Goal: Information Seeking & Learning: Learn about a topic

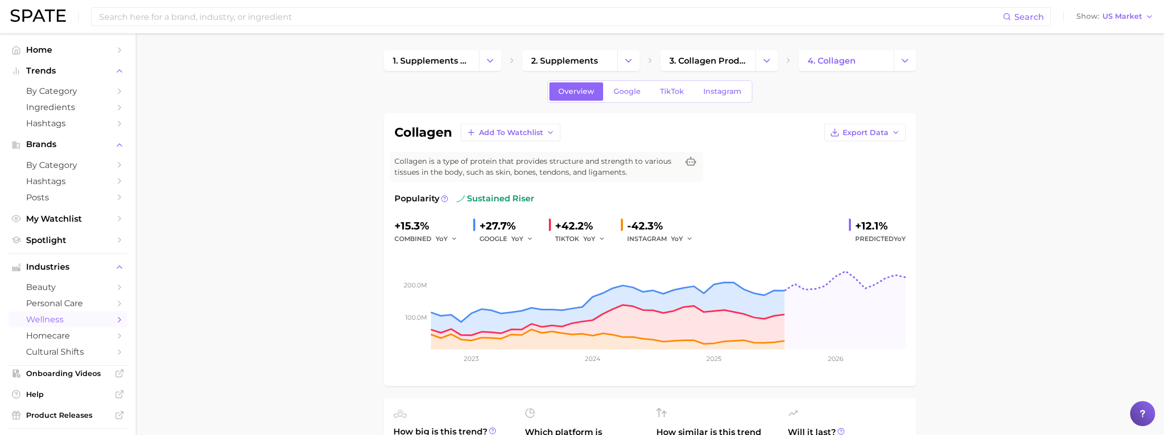
scroll to position [209, 0]
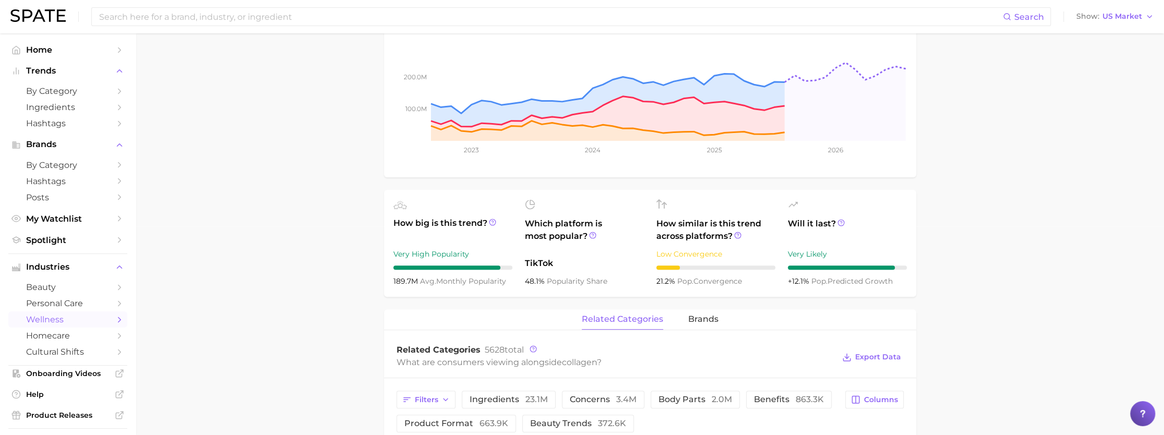
click at [585, 354] on div "Related Categories 5628 total" at bounding box center [616, 350] width 438 height 10
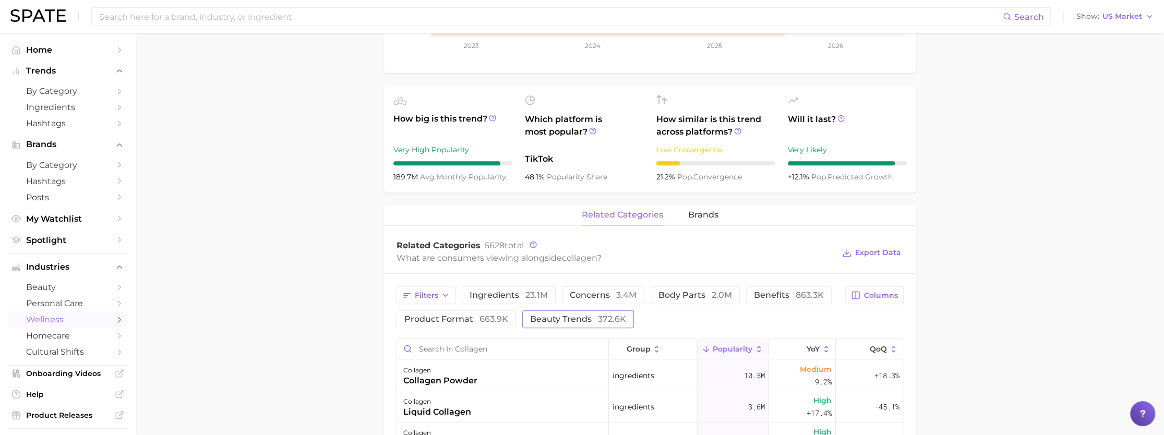
scroll to position [0, 0]
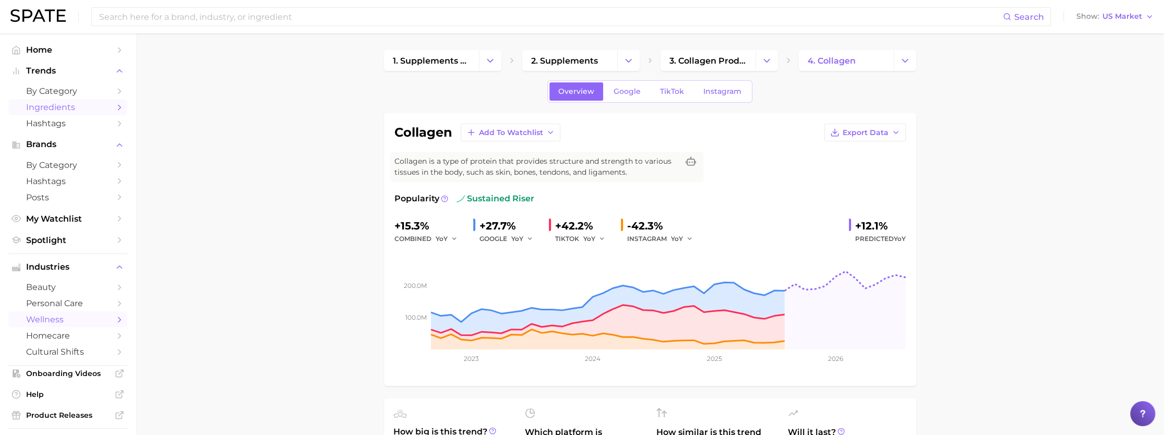
click at [64, 108] on span "Ingredients" at bounding box center [68, 107] width 84 height 10
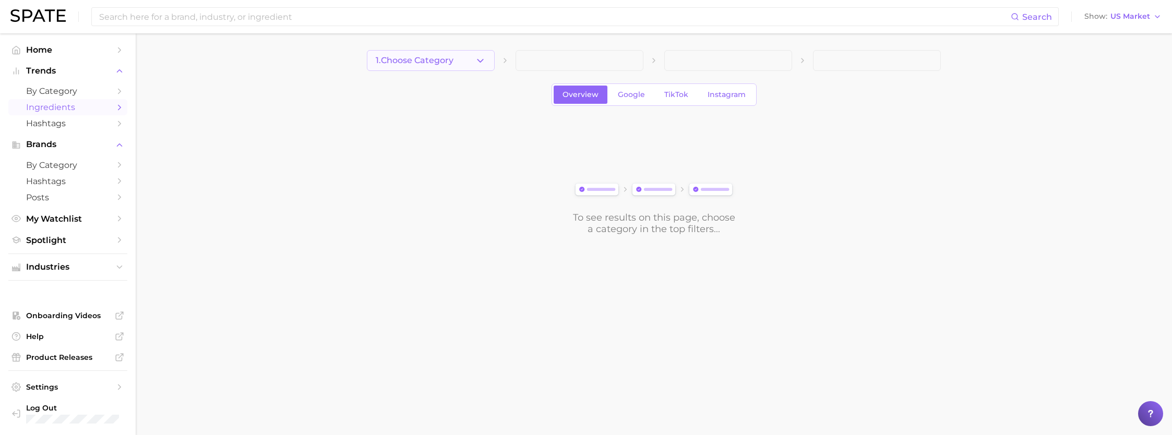
click at [485, 61] on icon "button" at bounding box center [480, 60] width 11 height 11
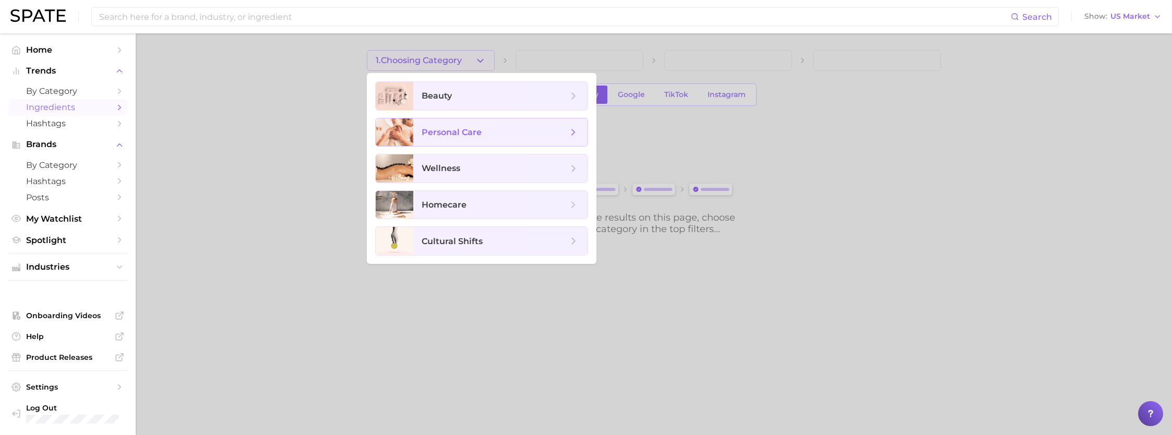
click at [497, 128] on span "personal care" at bounding box center [495, 132] width 146 height 11
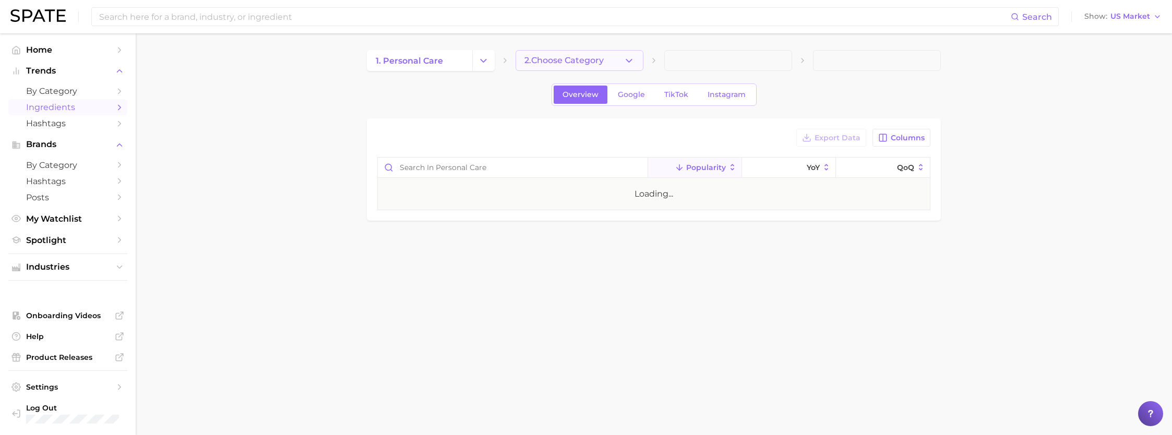
click at [631, 64] on icon "button" at bounding box center [629, 60] width 11 height 11
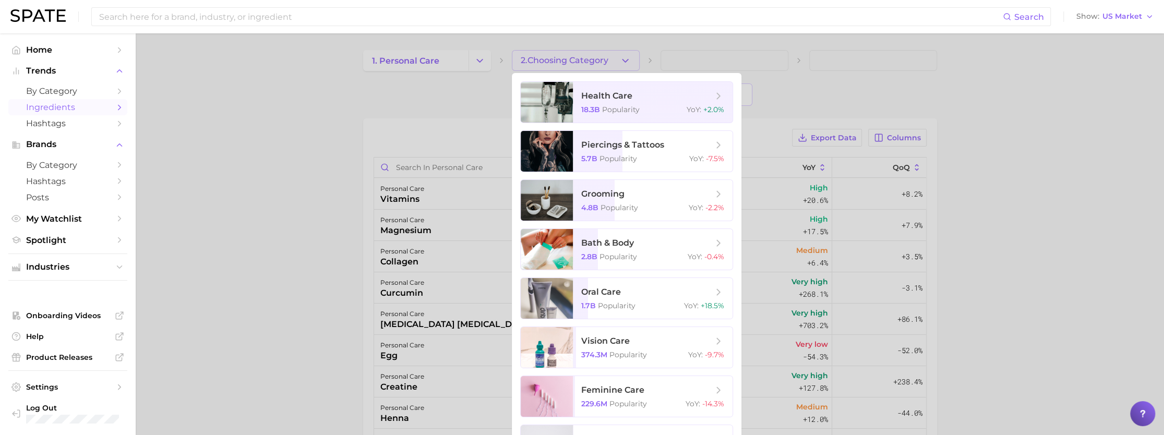
click at [833, 63] on div at bounding box center [582, 217] width 1164 height 435
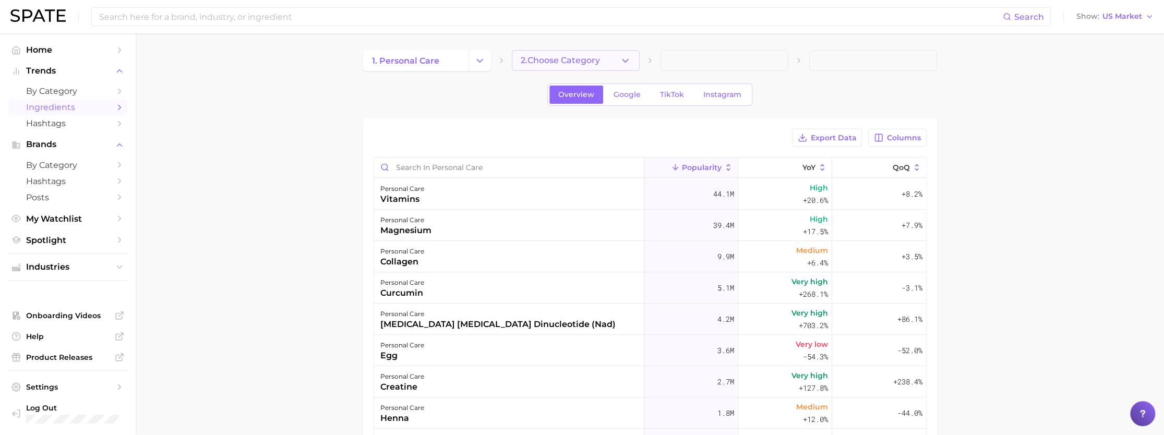
click at [599, 55] on button "2. Choose Category" at bounding box center [576, 60] width 128 height 21
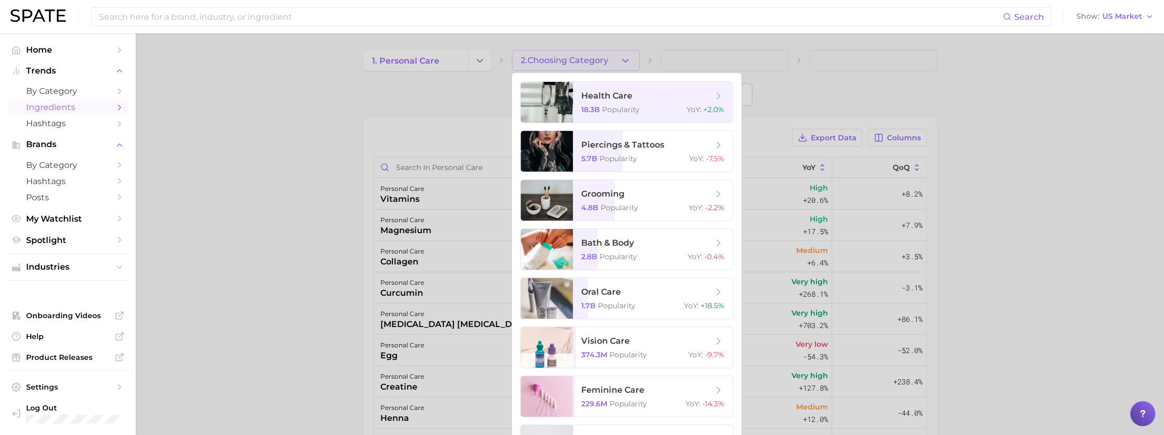
click at [446, 53] on div at bounding box center [582, 217] width 1164 height 435
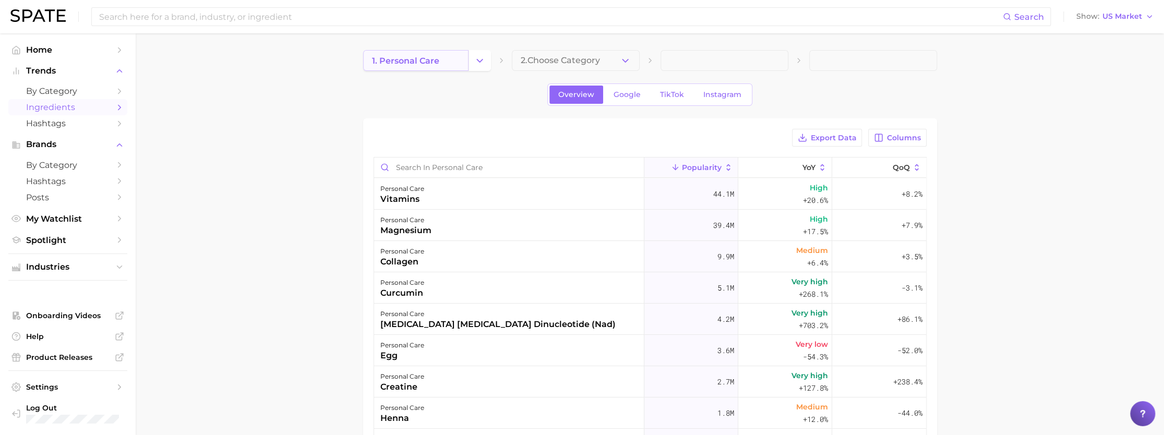
click at [462, 58] on link "1. personal care" at bounding box center [415, 60] width 105 height 21
click at [473, 57] on button "Change Category" at bounding box center [480, 60] width 22 height 21
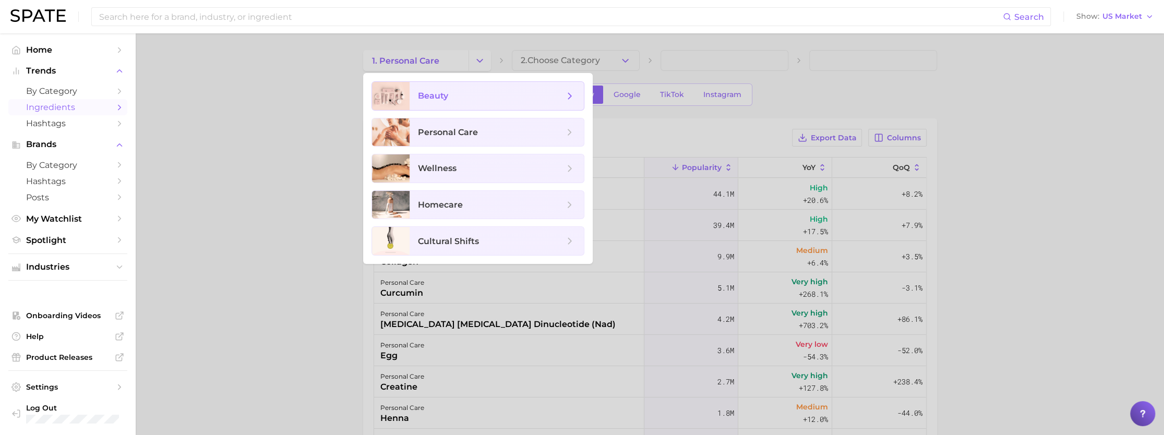
click at [460, 97] on span "beauty" at bounding box center [491, 95] width 146 height 11
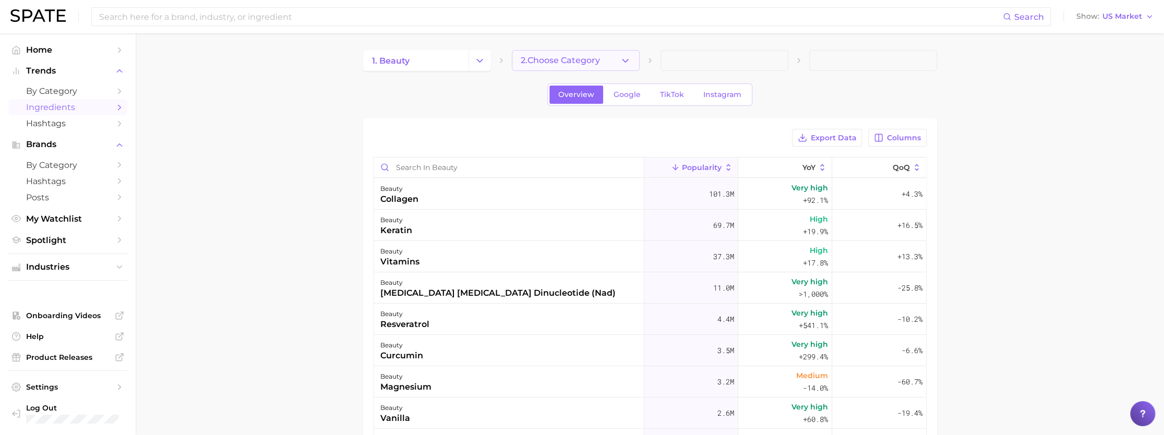
click at [626, 57] on icon "button" at bounding box center [625, 60] width 11 height 11
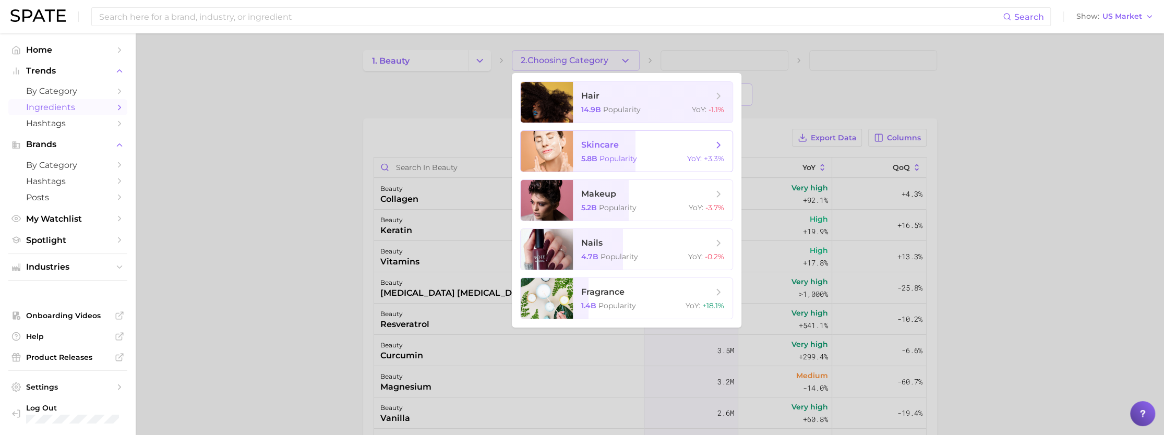
click at [648, 145] on span "skincare" at bounding box center [647, 144] width 132 height 11
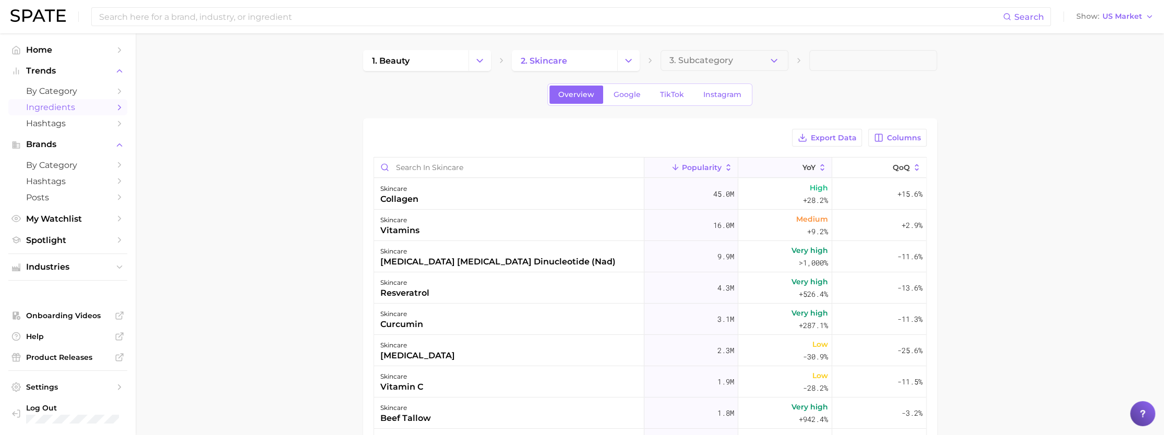
click at [811, 162] on button "YoY" at bounding box center [786, 168] width 94 height 20
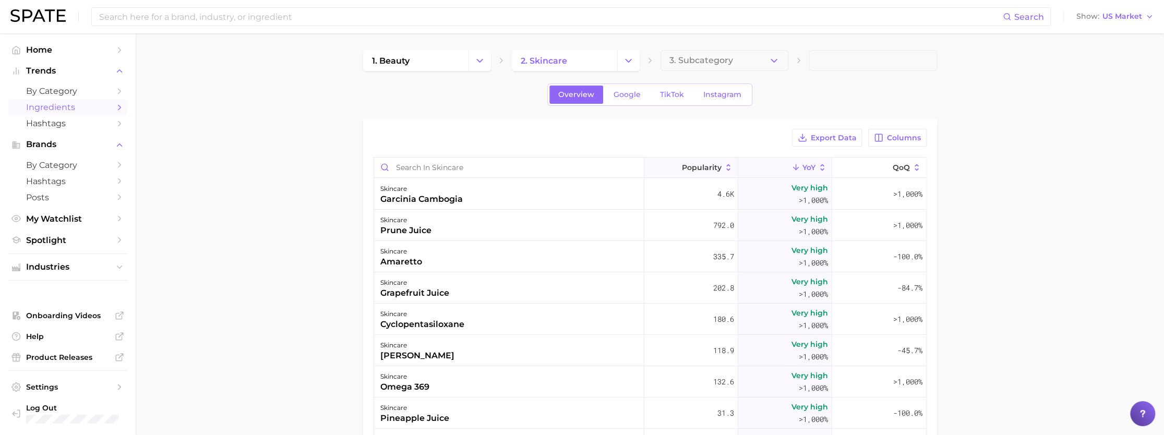
click at [694, 163] on span "Popularity" at bounding box center [702, 167] width 40 height 8
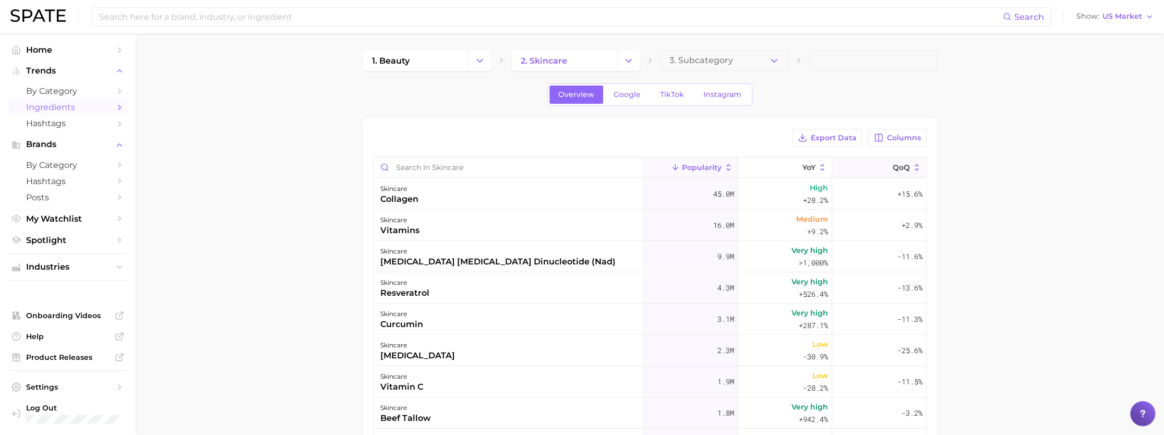
click at [884, 169] on polyline at bounding box center [886, 169] width 5 height 3
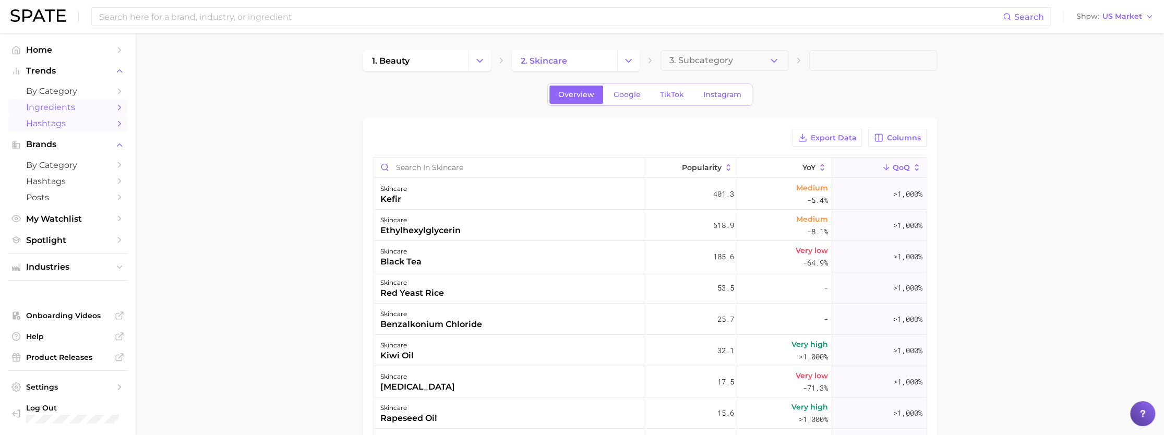
click at [77, 123] on span "Hashtags" at bounding box center [68, 123] width 84 height 10
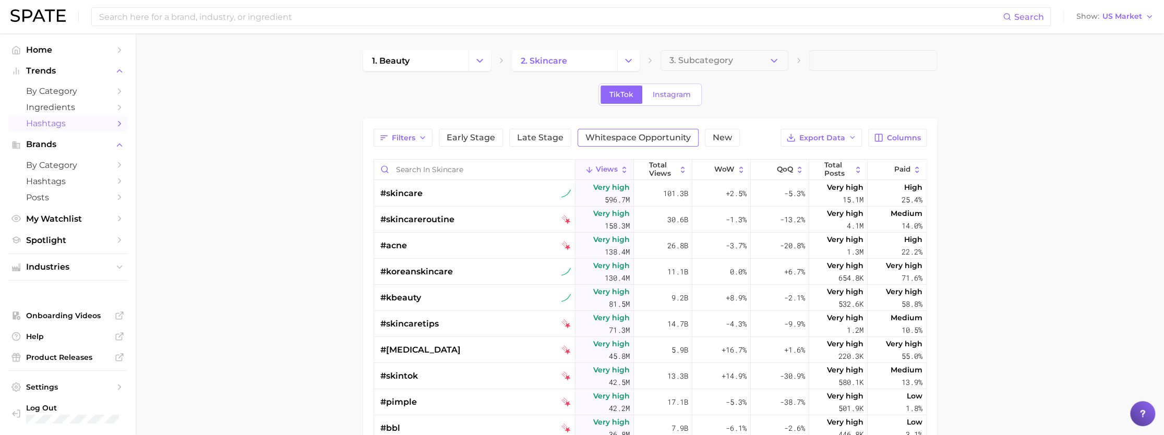
click at [641, 130] on button "Whitespace Opportunity" at bounding box center [638, 138] width 121 height 18
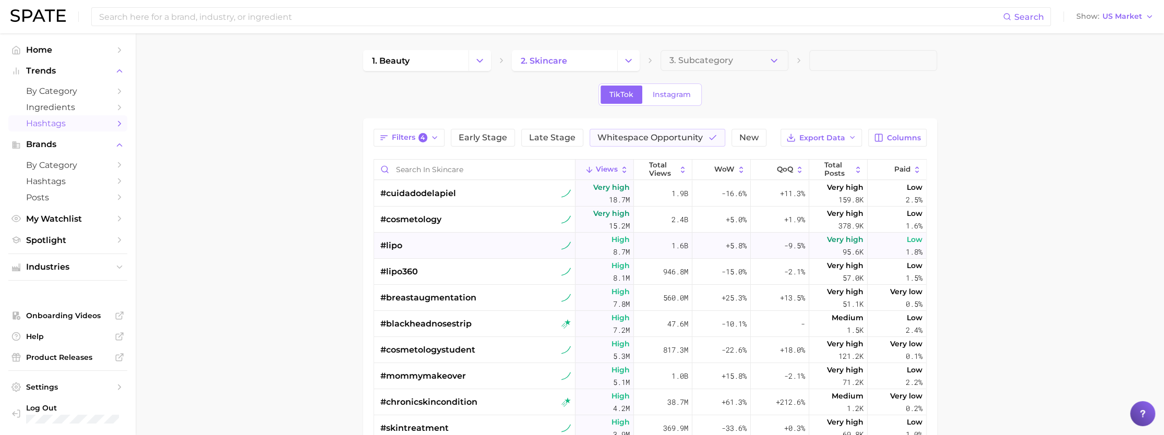
click at [388, 242] on span "#lipo" at bounding box center [391, 246] width 22 height 13
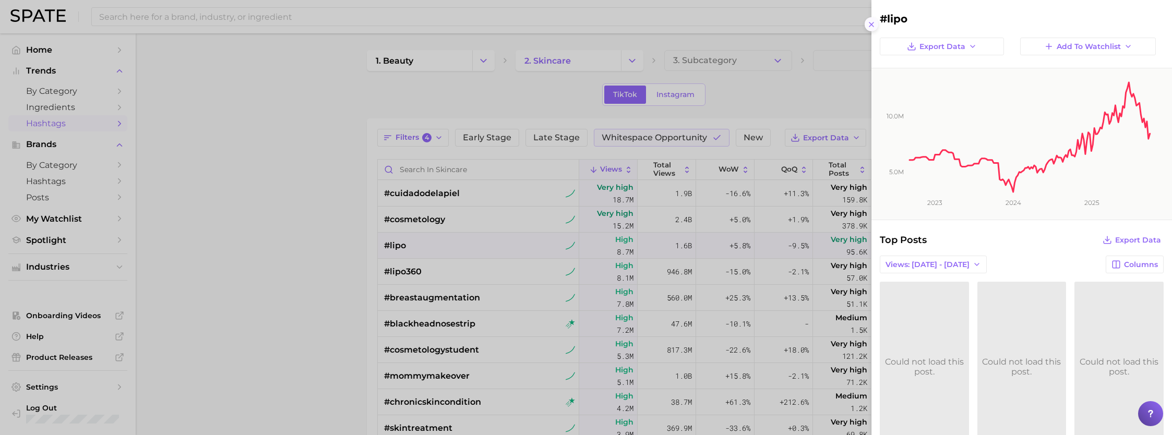
click at [872, 25] on line at bounding box center [872, 24] width 4 height 4
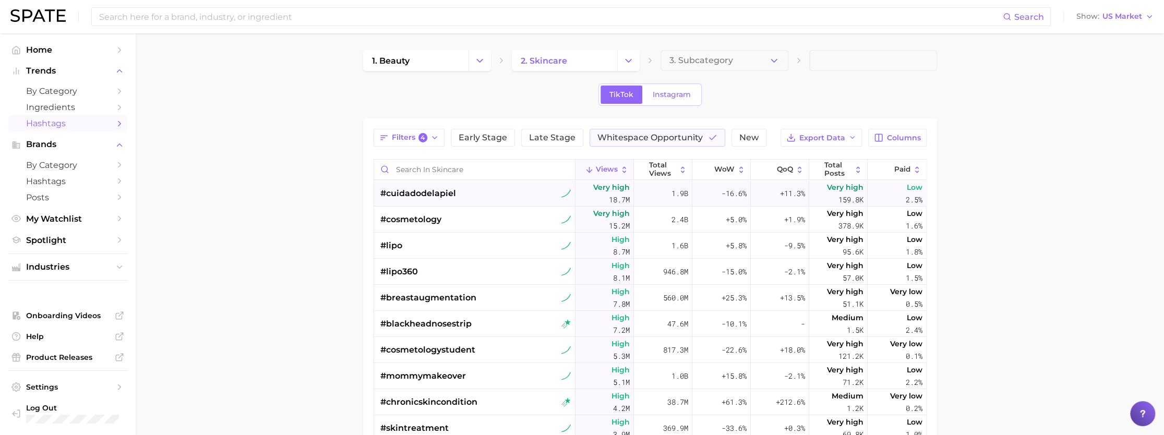
click at [437, 186] on div "#cuidadodelapiel" at bounding box center [418, 194] width 76 height 26
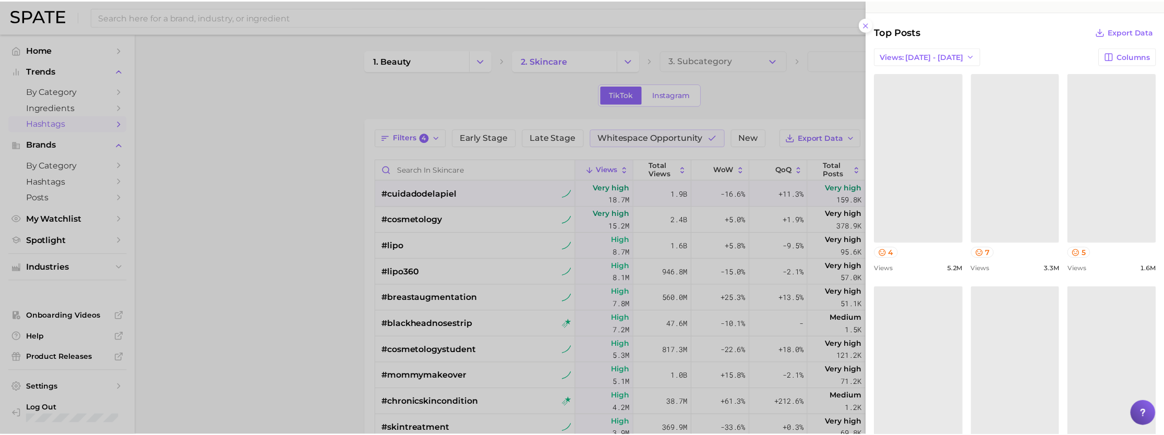
scroll to position [52, 0]
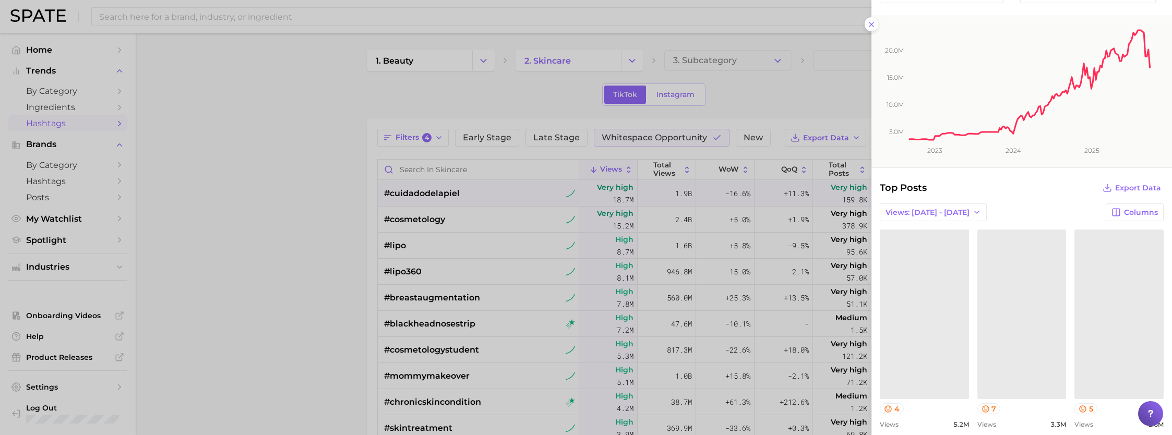
click at [527, 231] on div at bounding box center [586, 217] width 1172 height 435
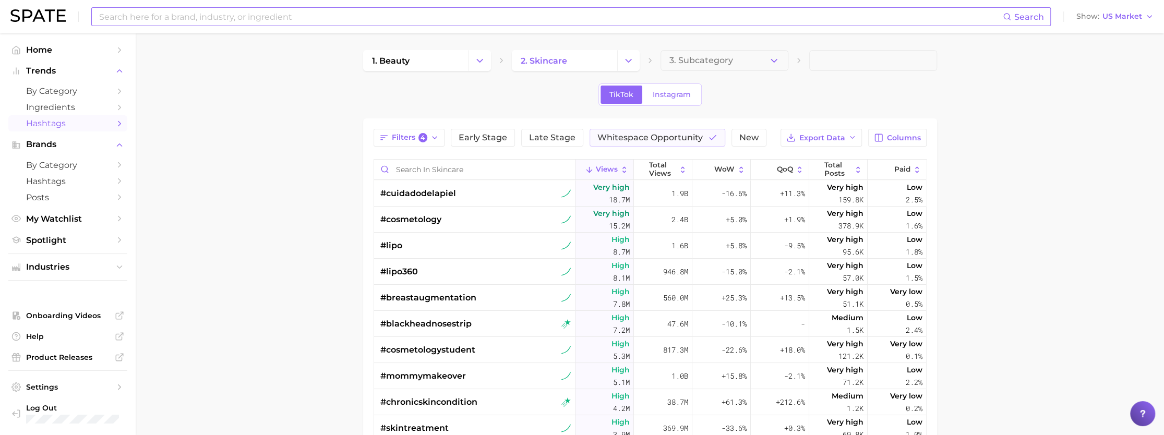
click at [226, 20] on input at bounding box center [550, 17] width 905 height 18
type input "DIY Beauty"
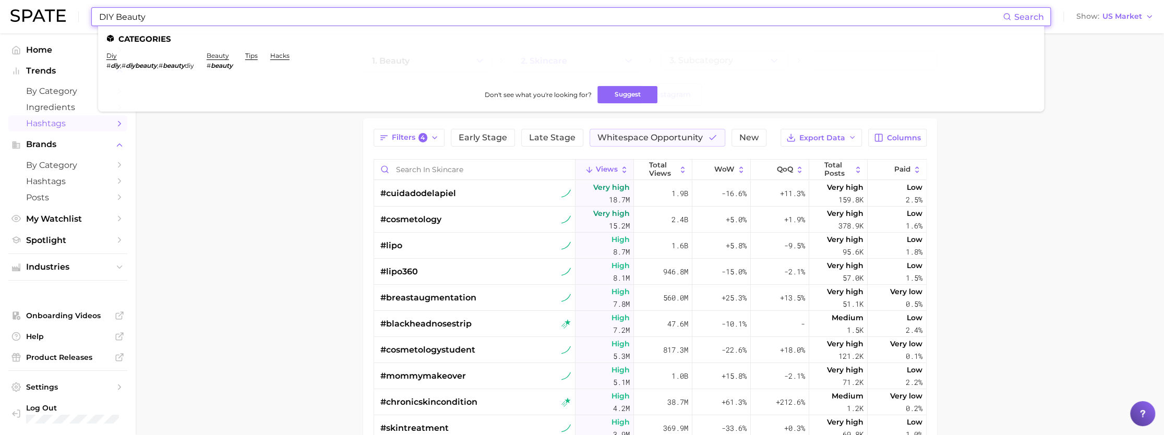
click at [115, 64] on em "diy" at bounding box center [115, 66] width 9 height 8
click at [109, 55] on link "diy" at bounding box center [111, 56] width 10 height 8
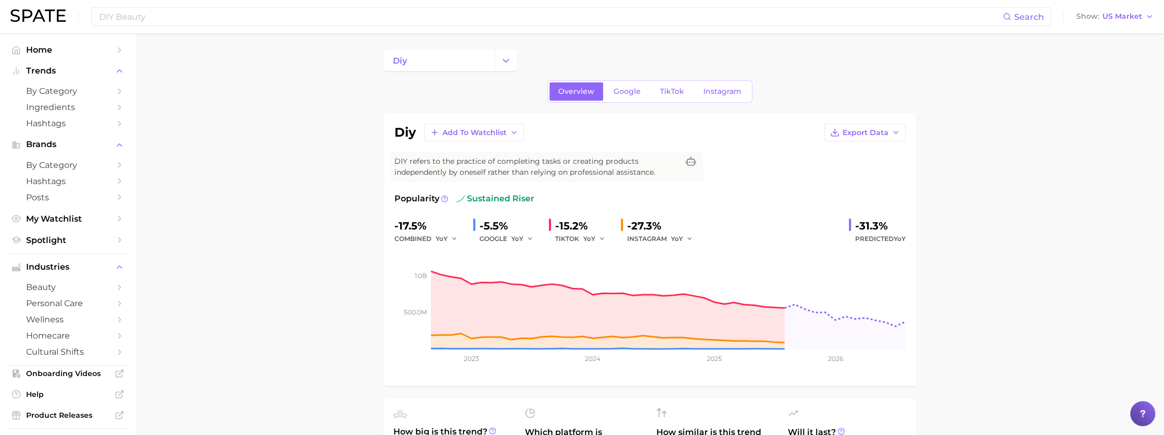
scroll to position [157, 0]
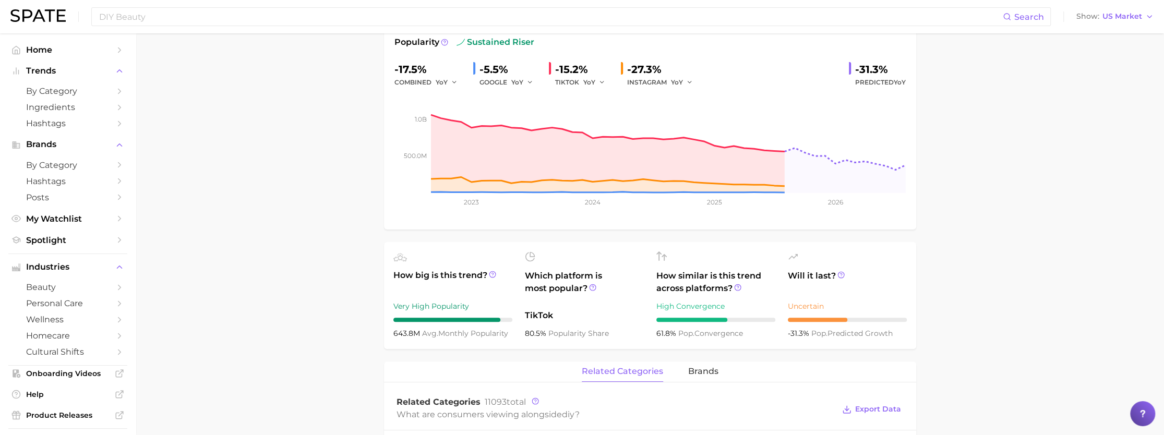
click at [557, 284] on span "Which platform is most popular?" at bounding box center [584, 287] width 119 height 34
drag, startPoint x: 557, startPoint y: 284, endPoint x: 588, endPoint y: 325, distance: 50.7
click at [588, 325] on div "Which platform is most popular? TikTok 80.5% popularity share" at bounding box center [584, 296] width 119 height 88
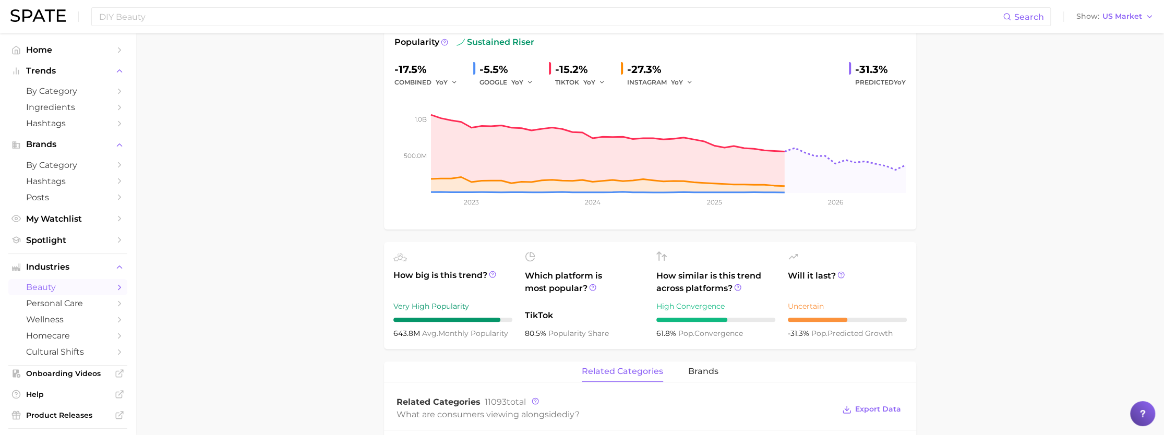
click at [74, 288] on span "beauty" at bounding box center [68, 287] width 84 height 10
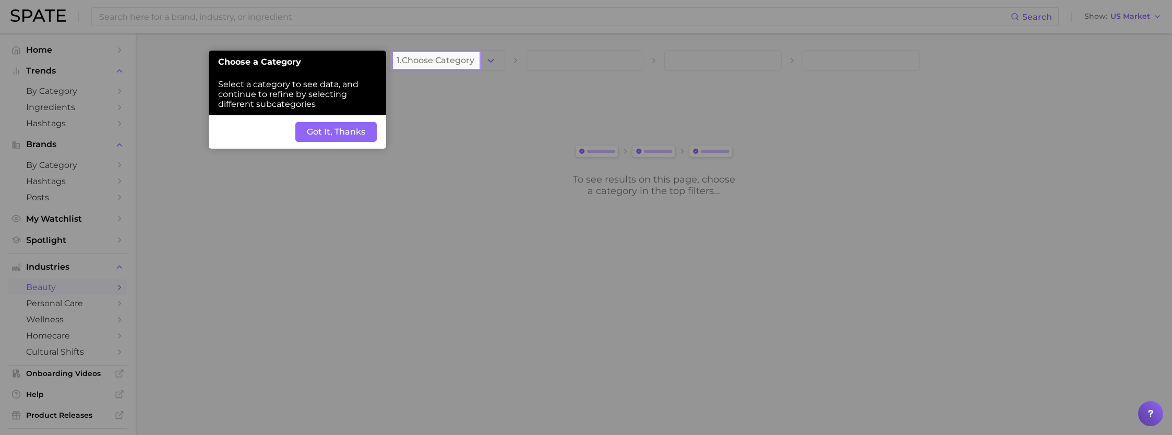
click at [346, 132] on button "Got It, Thanks" at bounding box center [335, 132] width 81 height 20
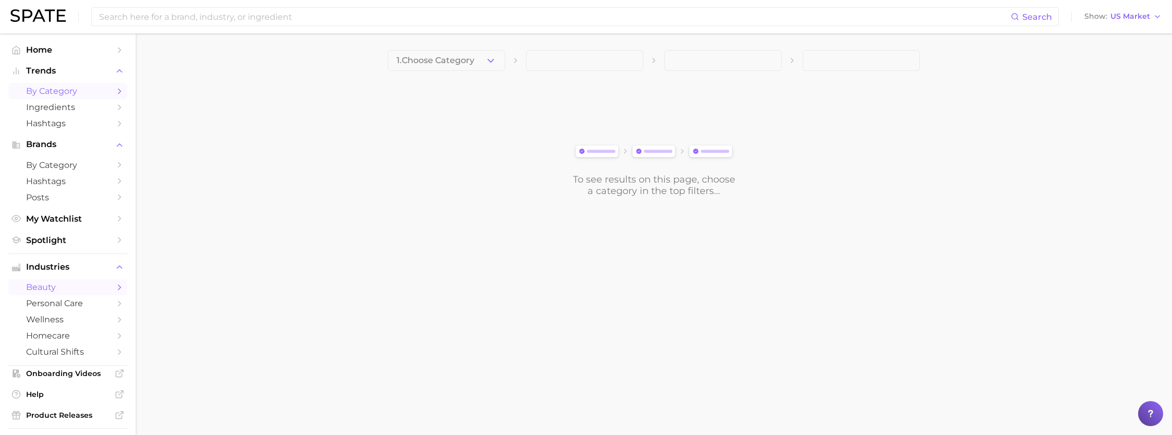
click at [72, 96] on span "by Category" at bounding box center [68, 91] width 84 height 10
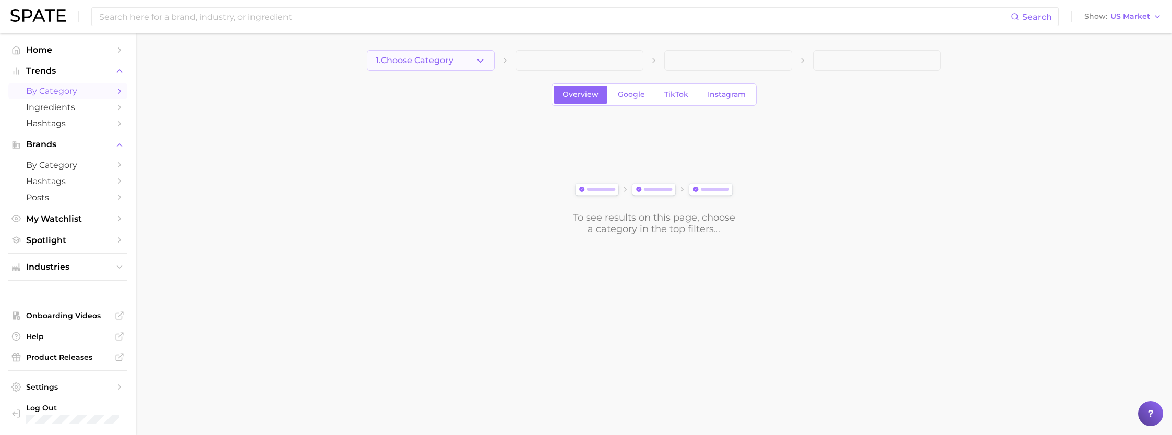
click at [470, 61] on button "1. Choose Category" at bounding box center [431, 60] width 128 height 21
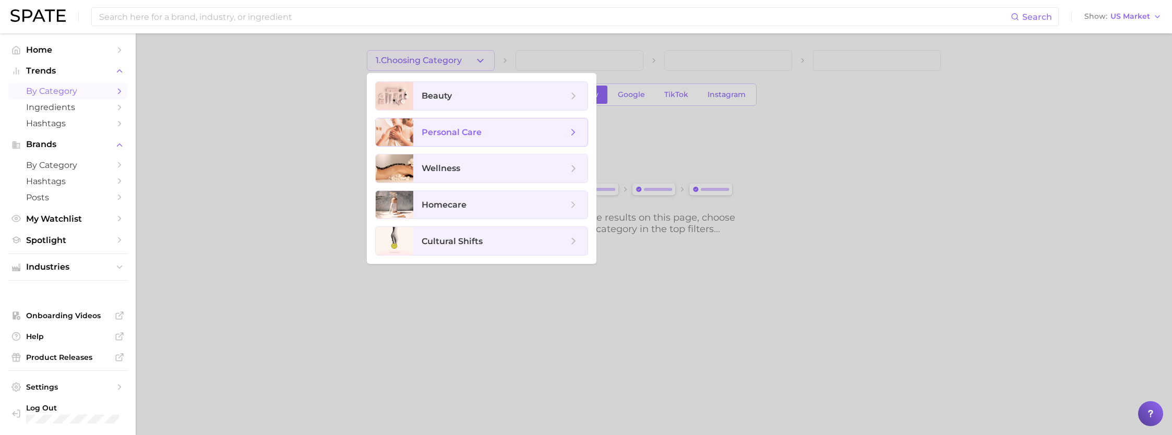
click at [489, 130] on span "personal care" at bounding box center [495, 132] width 146 height 11
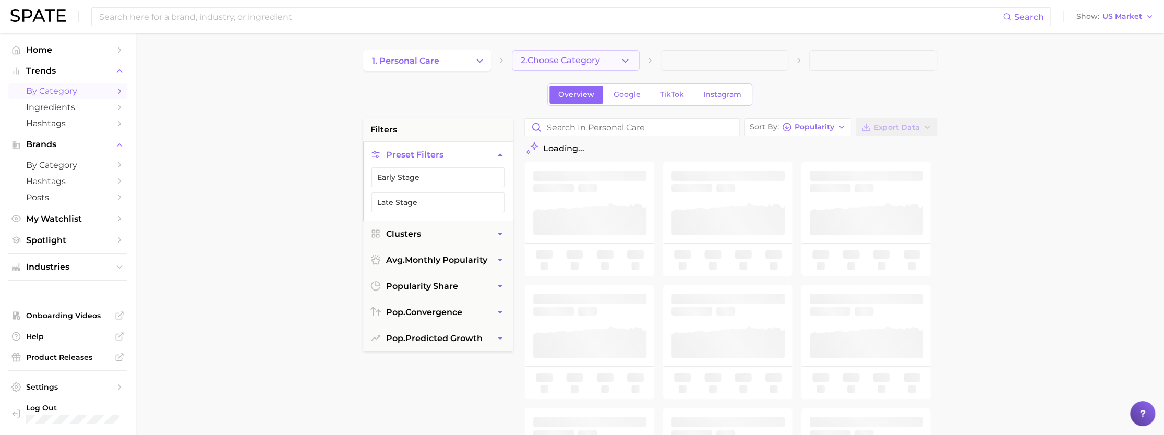
click at [608, 59] on button "2. Choose Category" at bounding box center [576, 60] width 128 height 21
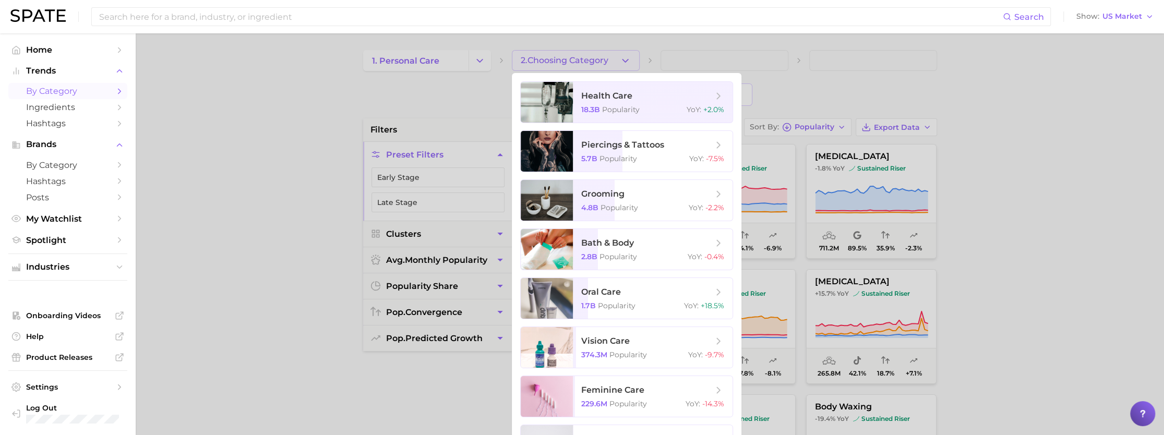
click at [379, 101] on div at bounding box center [582, 217] width 1164 height 435
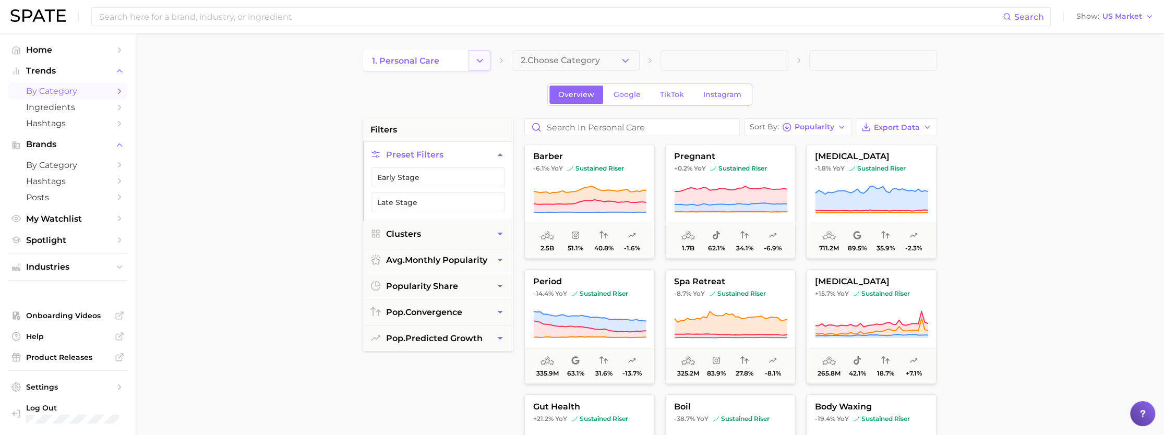
click at [475, 61] on icon "Change Category" at bounding box center [479, 60] width 11 height 11
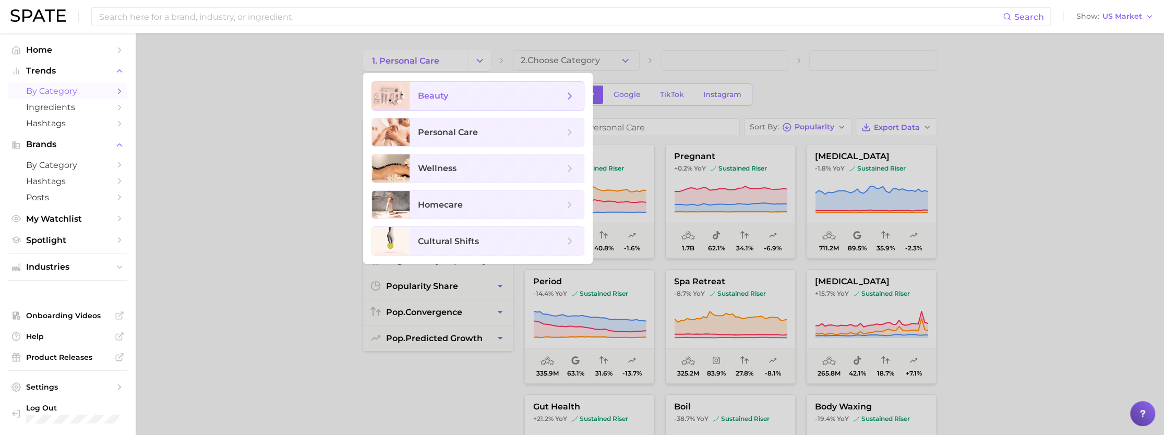
click at [467, 95] on span "beauty" at bounding box center [491, 95] width 146 height 11
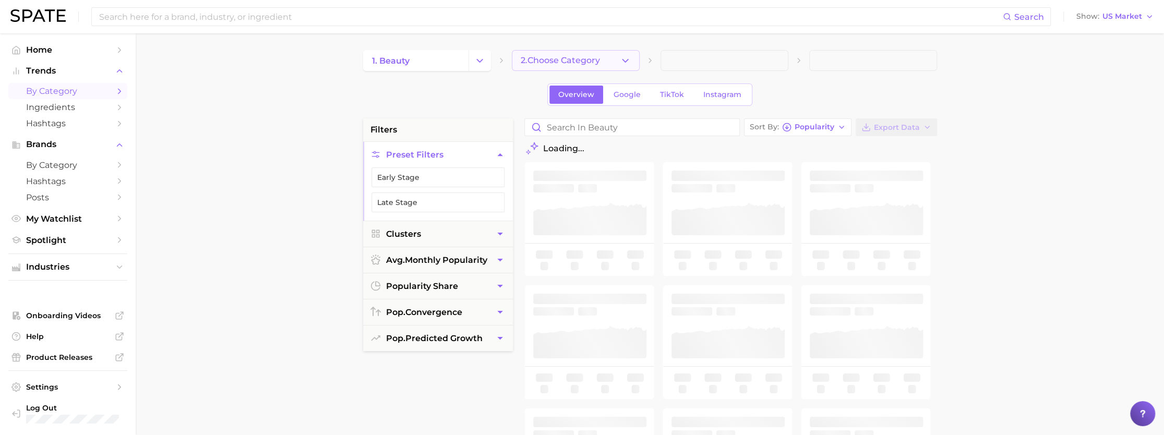
click at [624, 61] on polyline "button" at bounding box center [626, 60] width 6 height 3
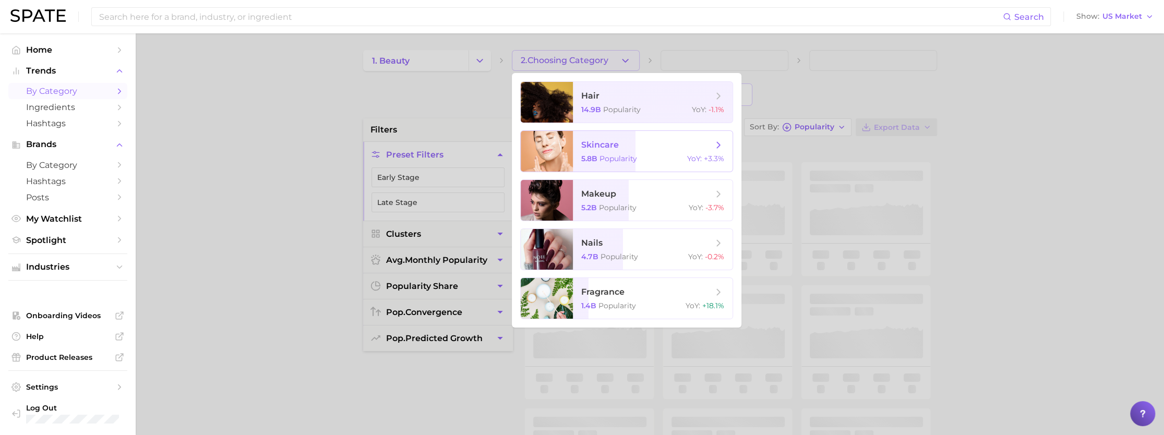
click at [635, 148] on span "skincare" at bounding box center [647, 144] width 132 height 11
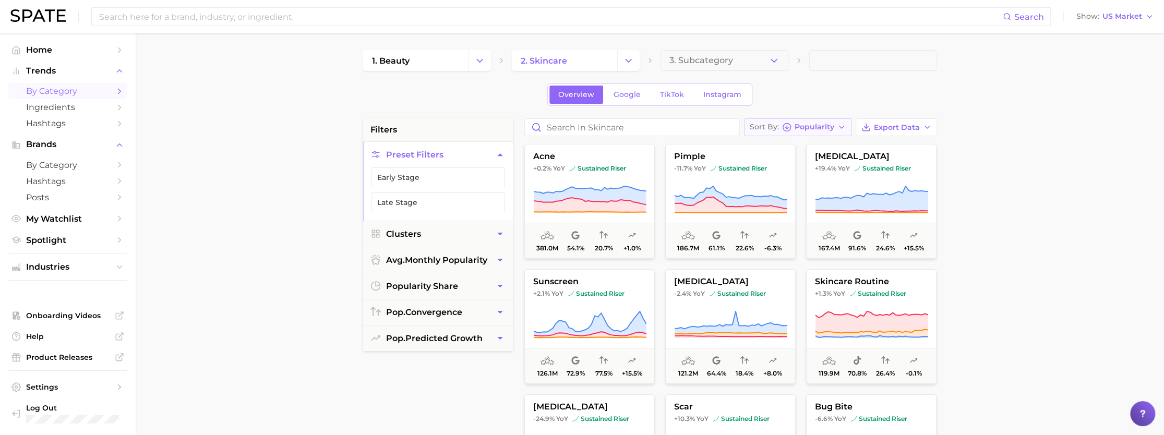
click at [827, 124] on span "Popularity" at bounding box center [815, 127] width 40 height 6
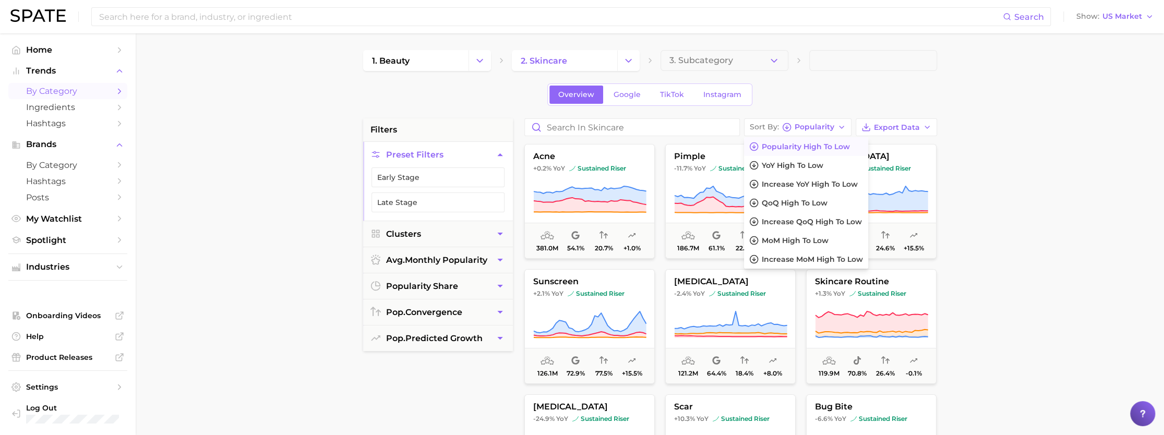
click at [1039, 135] on main "1. beauty 2. skincare 3. Subcategory Overview Google TikTok Instagram filters P…" at bounding box center [650, 429] width 1029 height 792
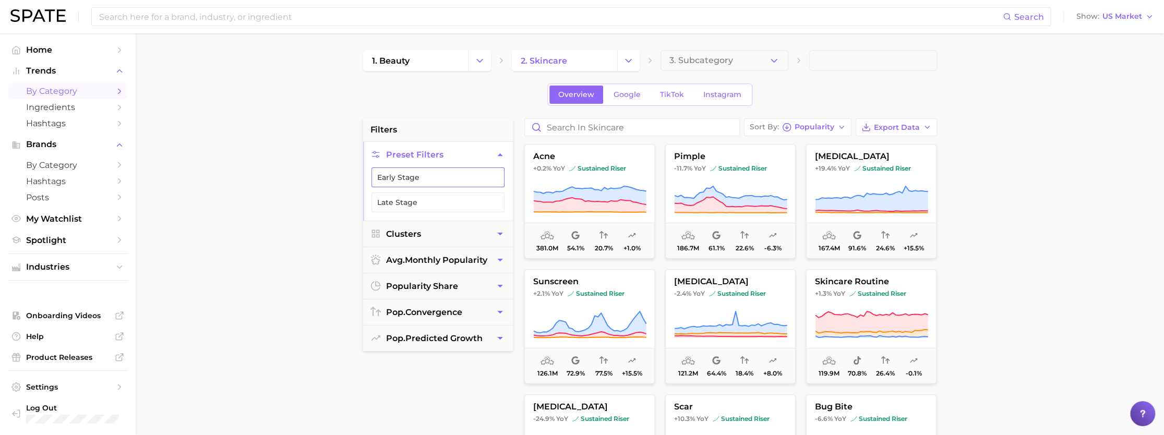
click at [439, 169] on button "Early Stage" at bounding box center [438, 178] width 133 height 20
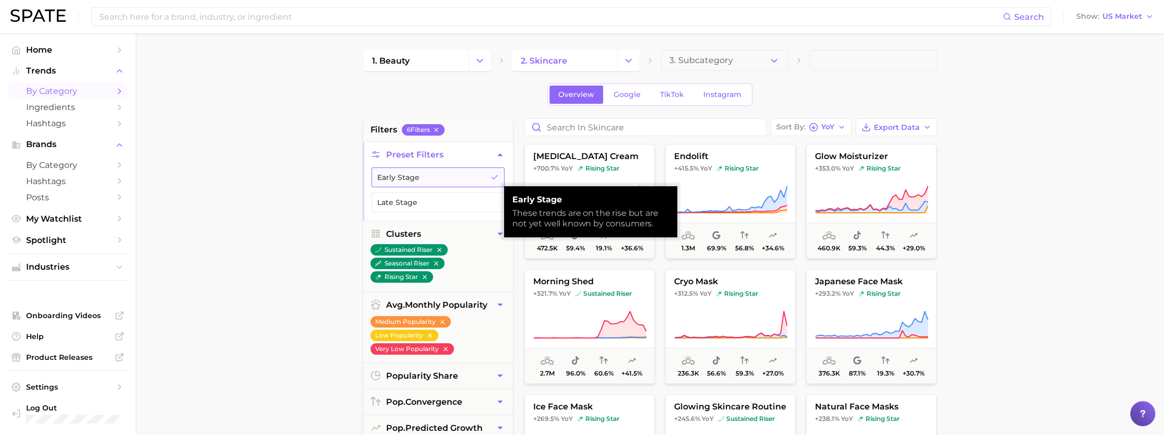
click at [436, 172] on button "Early Stage" at bounding box center [438, 178] width 133 height 20
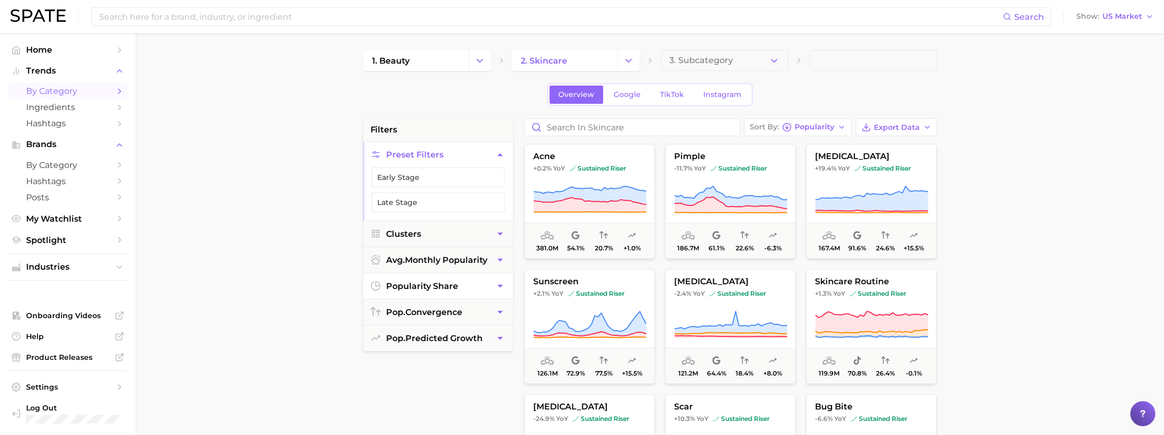
click at [453, 285] on span "popularity share" at bounding box center [422, 286] width 72 height 10
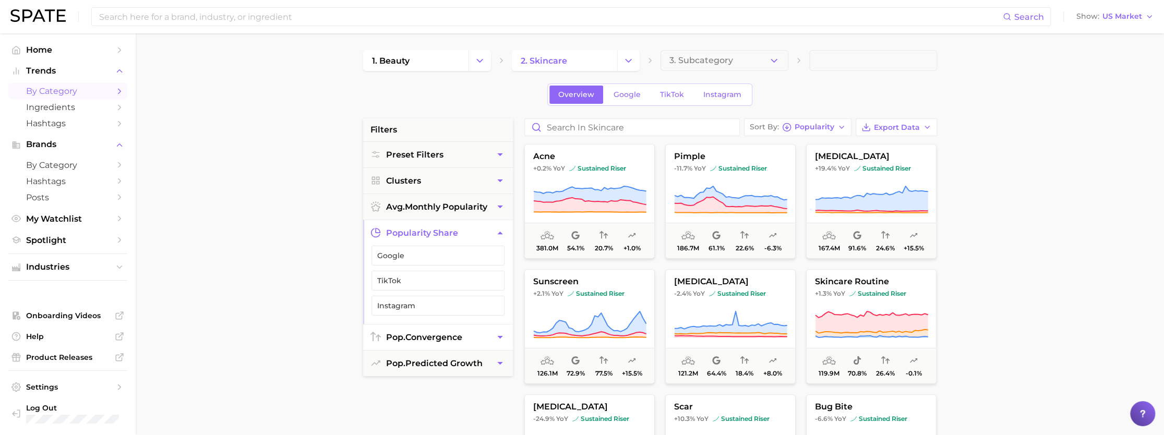
click at [446, 325] on button "pop. convergence" at bounding box center [438, 338] width 150 height 26
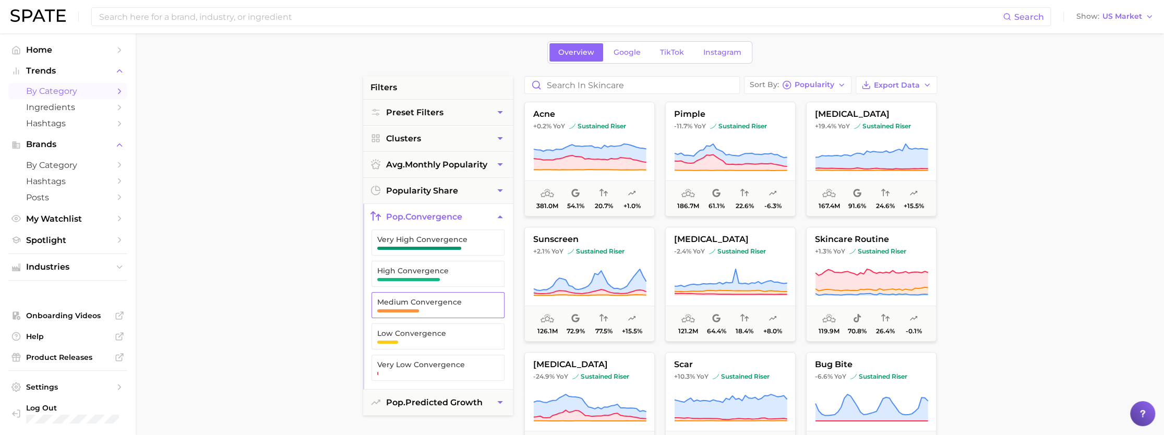
scroll to position [52, 0]
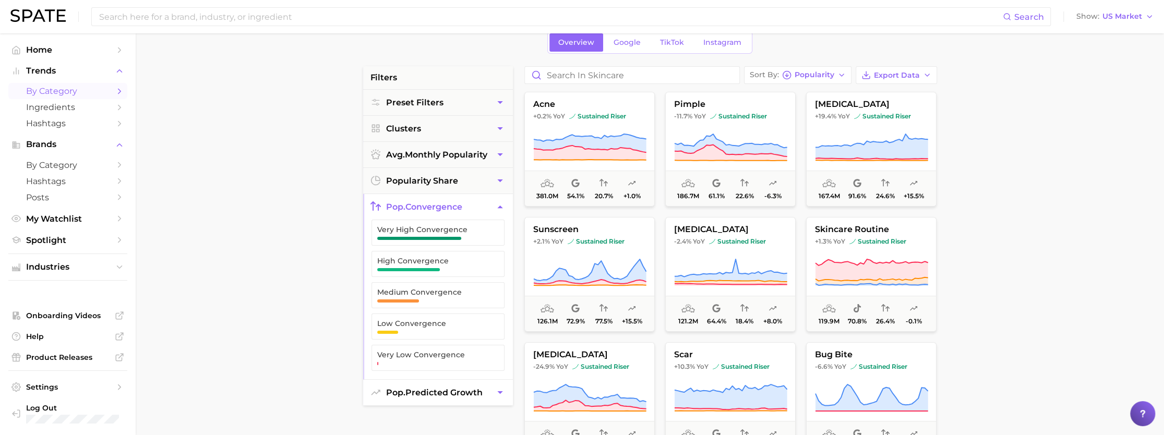
click at [451, 388] on span "pop. predicted growth" at bounding box center [434, 393] width 97 height 10
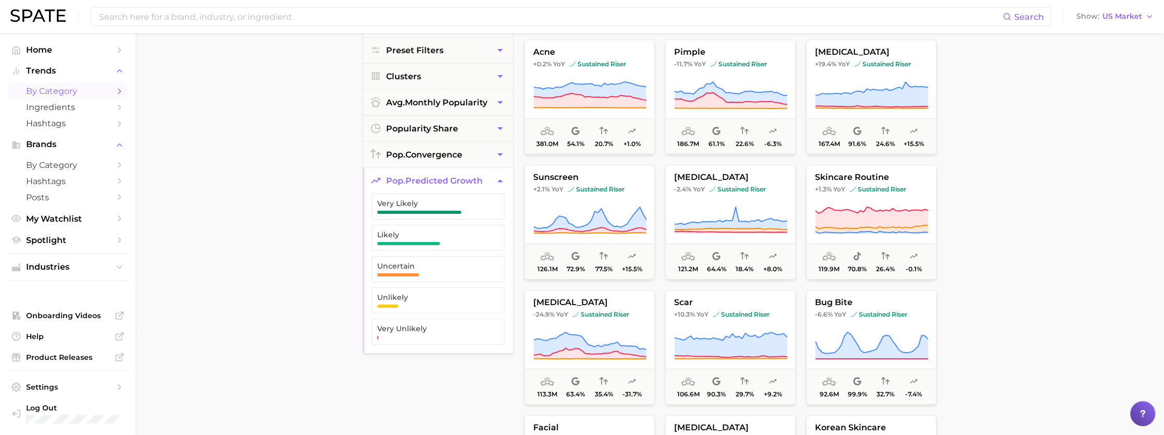
scroll to position [0, 0]
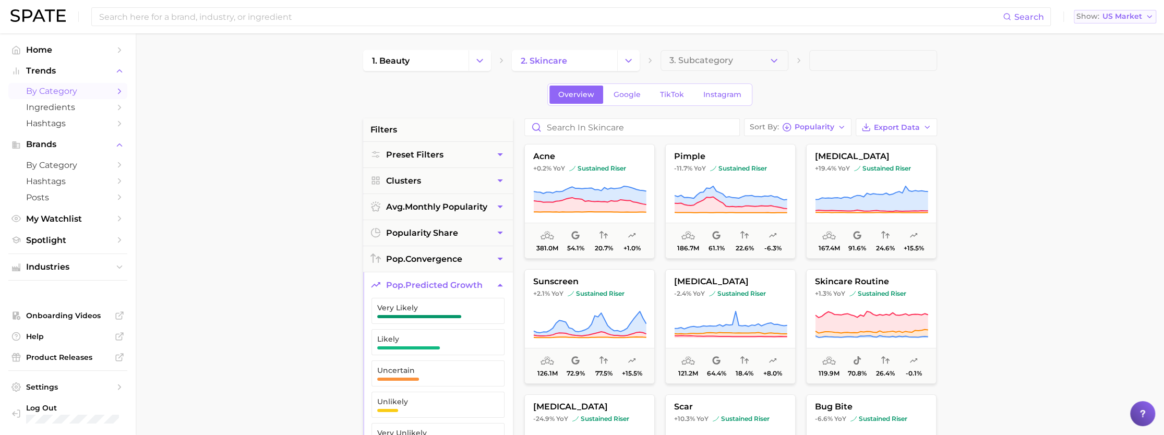
click at [1135, 10] on button "Show US Market" at bounding box center [1115, 17] width 82 height 14
click at [1128, 108] on button "[GEOGRAPHIC_DATA]" at bounding box center [1119, 109] width 91 height 19
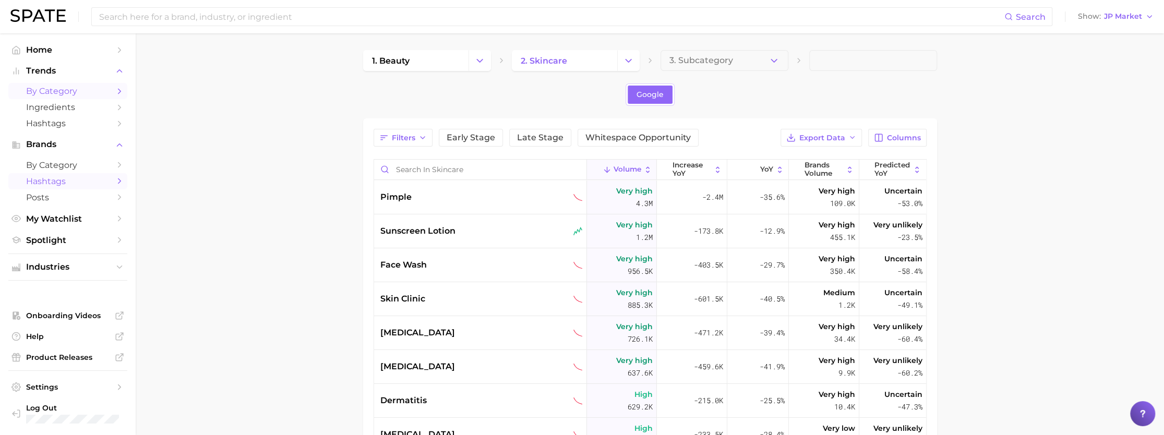
scroll to position [157, 0]
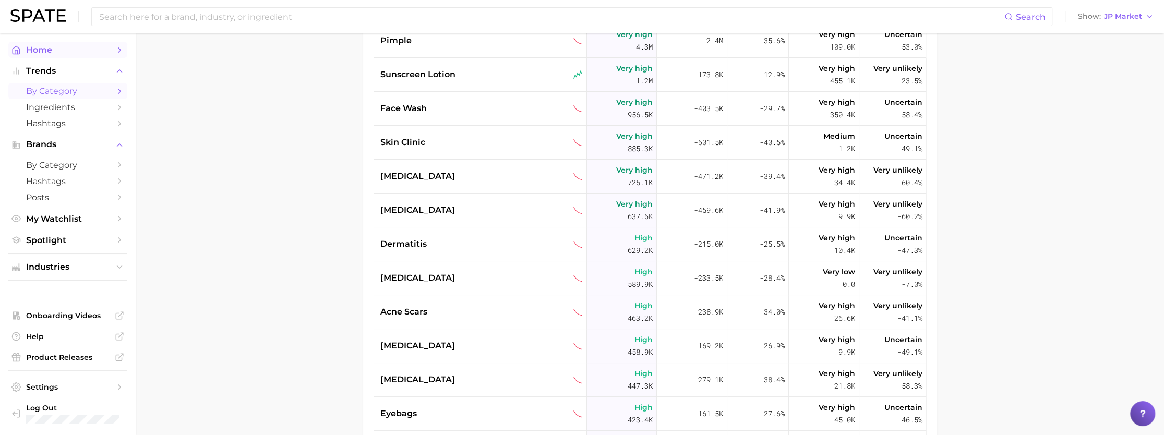
click at [41, 53] on span "Home" at bounding box center [68, 50] width 84 height 10
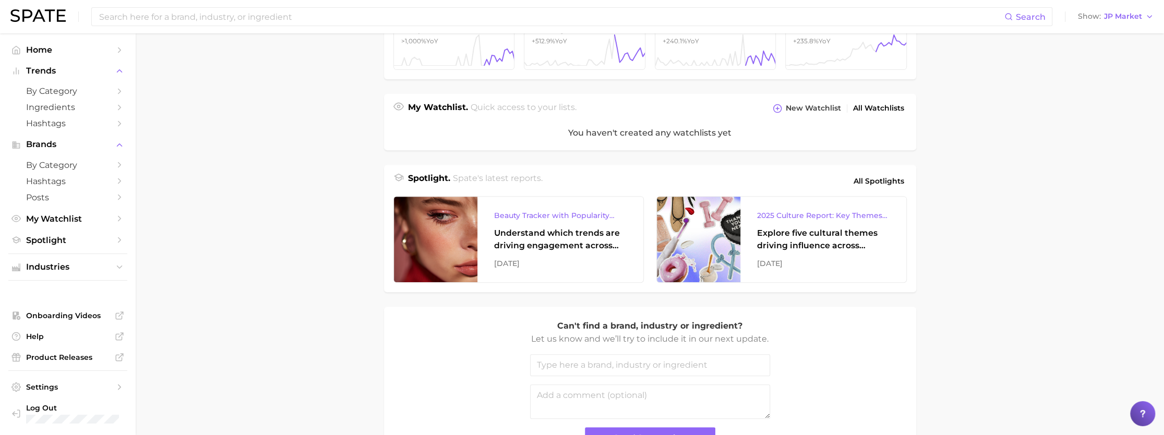
scroll to position [368, 0]
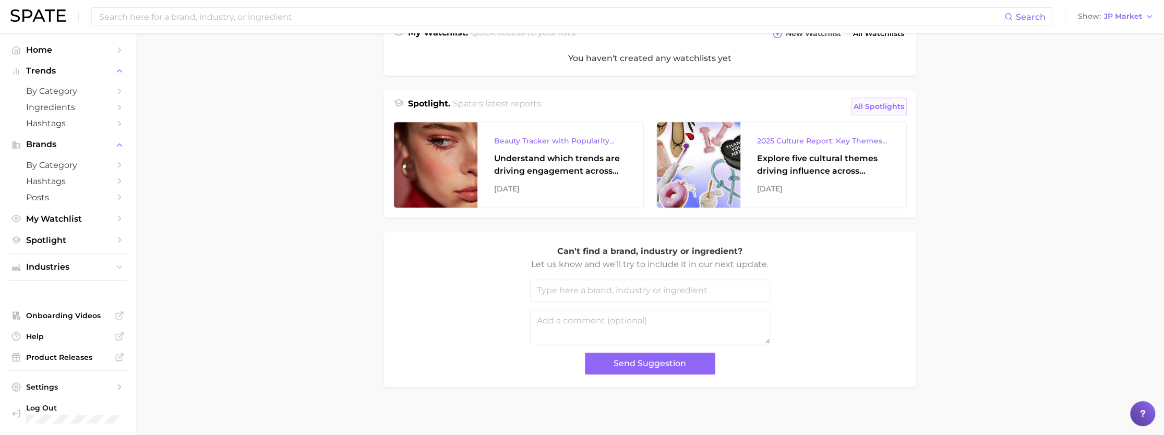
click at [890, 100] on span "All Spotlights" at bounding box center [879, 106] width 51 height 13
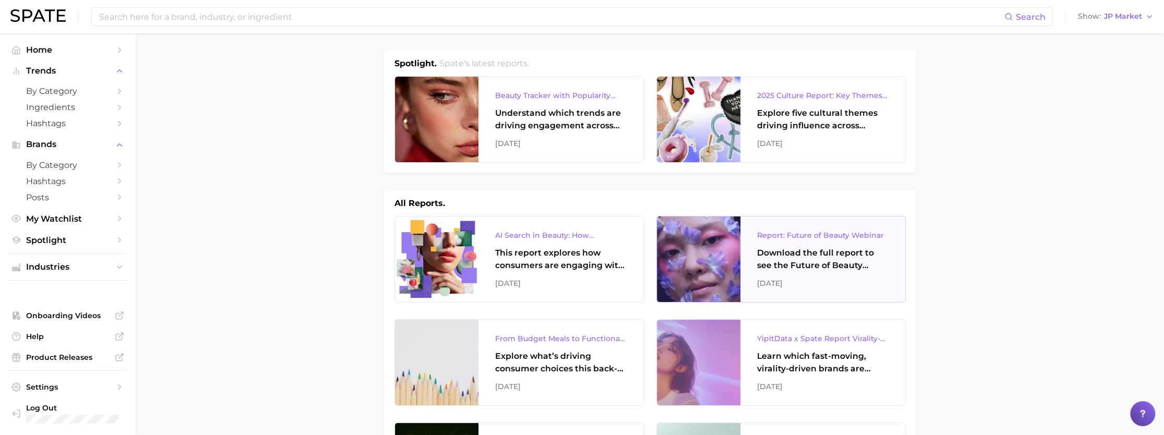
click at [854, 258] on div "Download the full report to see the Future of Beauty trends we unpacked during …" at bounding box center [823, 259] width 132 height 25
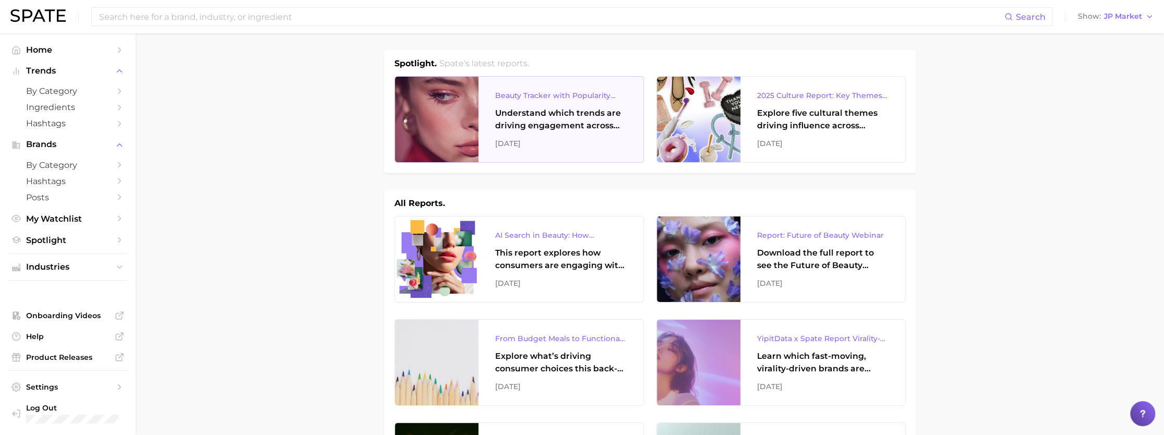
click at [570, 113] on div "Understand which trends are driving engagement across platforms in the skin, ha…" at bounding box center [561, 119] width 132 height 25
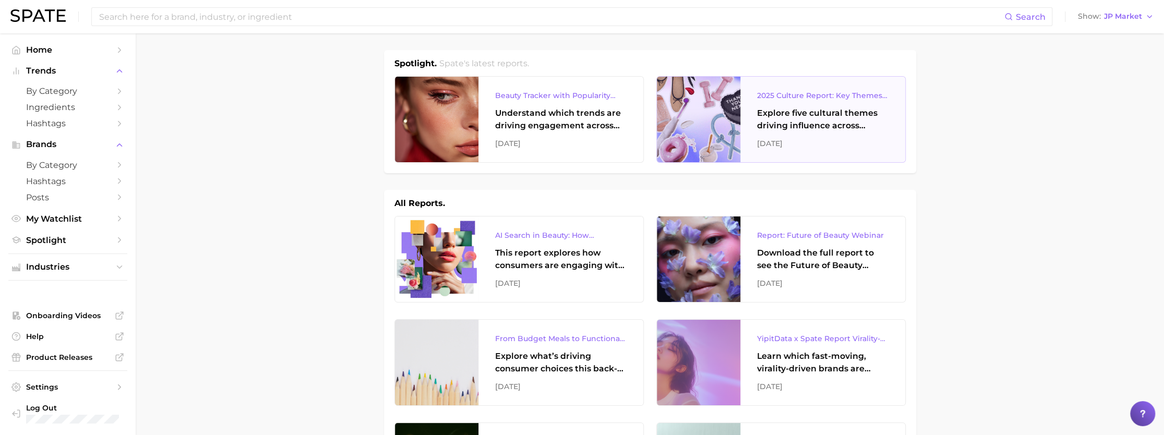
click at [809, 114] on div "Explore five cultural themes driving influence across beauty, food, and pop cul…" at bounding box center [823, 119] width 132 height 25
